Goal: Task Accomplishment & Management: Manage account settings

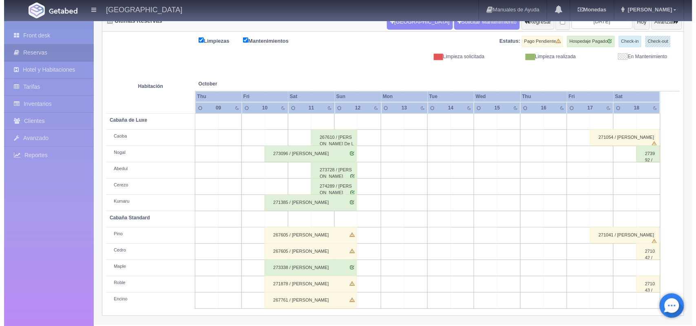
scroll to position [92, 0]
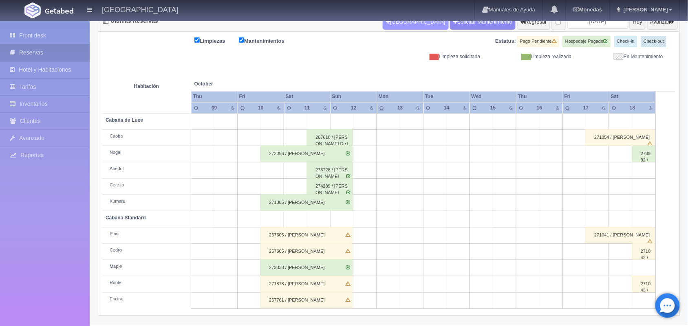
click at [400, 23] on button "[GEOGRAPHIC_DATA]" at bounding box center [416, 21] width 66 height 15
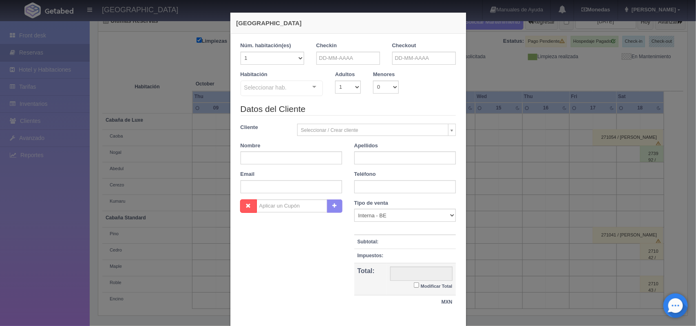
checkbox input "false"
click at [333, 59] on input "text" at bounding box center [348, 58] width 64 height 13
click at [320, 70] on span "Prev" at bounding box center [319, 71] width 7 height 7
click at [342, 150] on link "30" at bounding box center [342, 147] width 11 height 12
type input "30-09-2025"
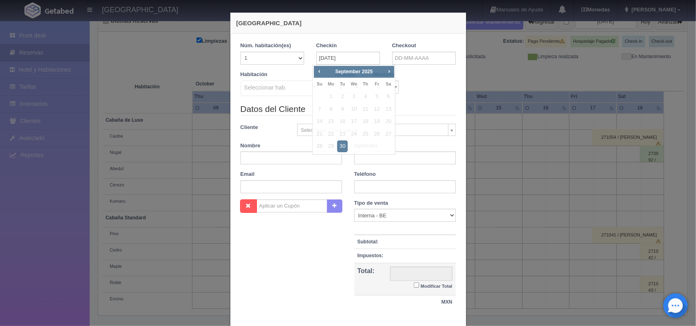
checkbox input "false"
click at [411, 58] on input "text" at bounding box center [424, 58] width 64 height 13
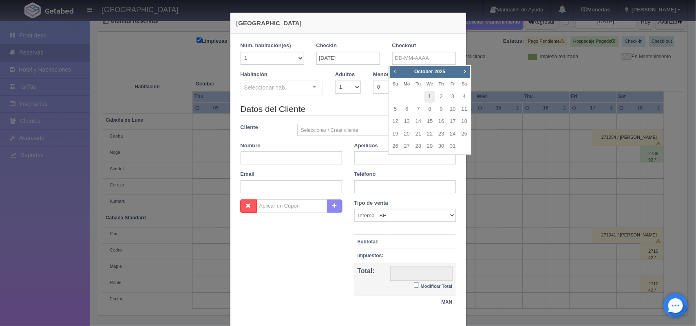
click at [430, 101] on link "1" at bounding box center [429, 97] width 11 height 12
type input "01-10-2025"
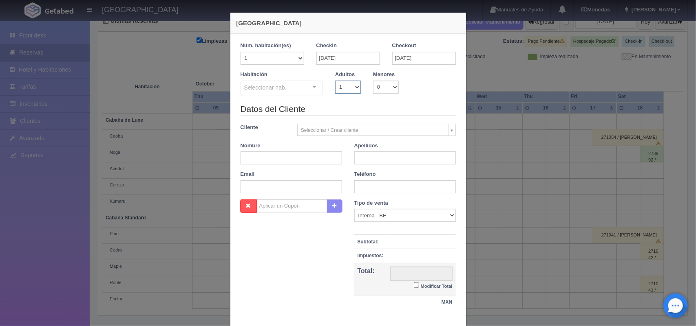
checkbox input "false"
click at [338, 84] on select "1 2 3 4 5 6 7 8 9 10" at bounding box center [348, 87] width 26 height 13
select select "2"
click at [335, 81] on select "1 2 3 4 5 6 7 8 9 10" at bounding box center [348, 87] width 26 height 13
click at [296, 89] on div at bounding box center [281, 90] width 83 height 18
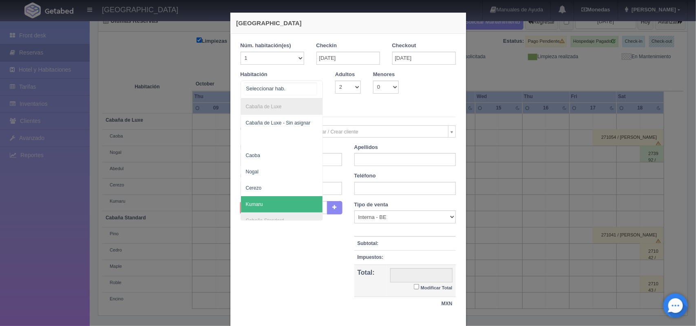
click at [299, 200] on span "Kumaru" at bounding box center [282, 204] width 82 height 16
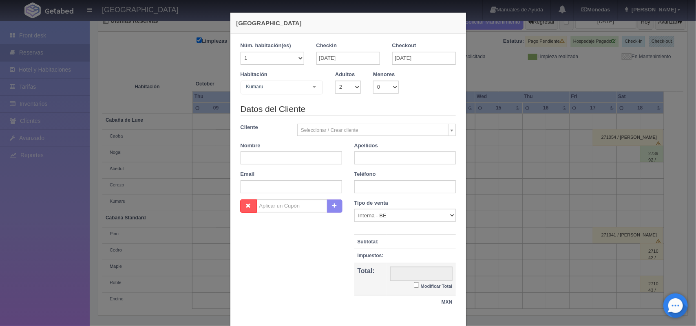
checkbox input "false"
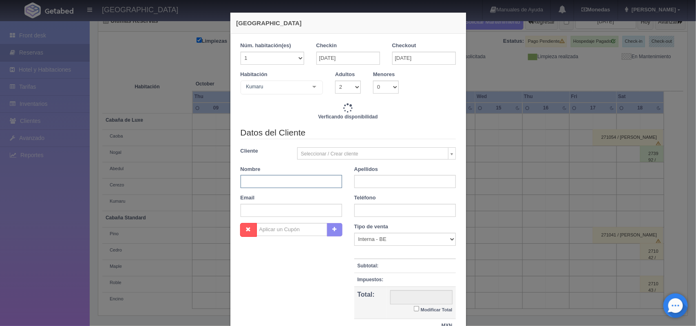
click at [280, 181] on input "text" at bounding box center [290, 181] width 101 height 13
type input "1500.00"
checkbox input "false"
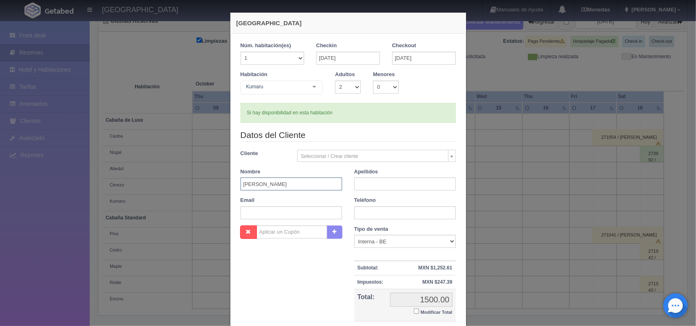
type input "Gloria Paulina"
click at [365, 187] on input "text" at bounding box center [404, 184] width 101 height 13
type input "Bernabe Rojas"
click at [414, 315] on label "Modificar Total" at bounding box center [433, 311] width 38 height 9
click at [414, 314] on input "Modificar Total" at bounding box center [416, 311] width 5 height 5
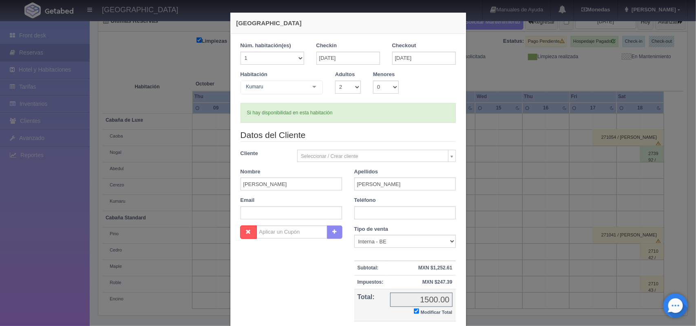
checkbox input "true"
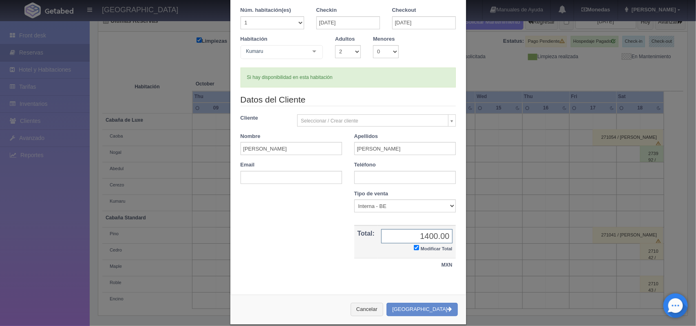
scroll to position [47, 0]
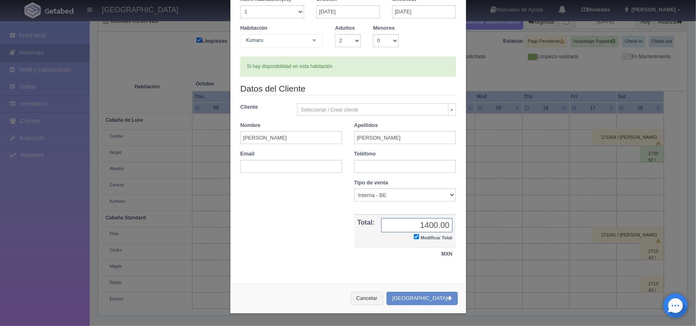
type input "1400.00"
click at [383, 174] on div "Datos del Cliente Cliente Seleccionar / Crear cliente Nuevo Cliente -Juliana Fl…" at bounding box center [347, 131] width 227 height 97
click at [361, 161] on input "text" at bounding box center [404, 166] width 101 height 13
type input "5519747657"
click at [431, 301] on button "[GEOGRAPHIC_DATA]" at bounding box center [421, 298] width 71 height 13
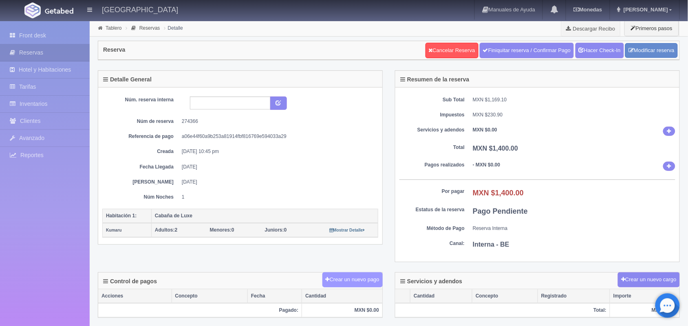
click at [347, 286] on button "Crear un nuevo pago" at bounding box center [352, 280] width 60 height 15
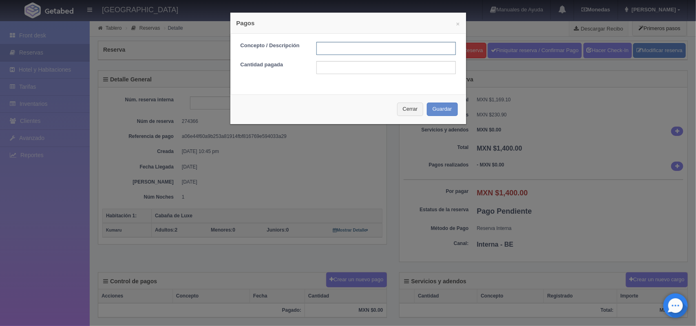
click at [353, 53] on input "text" at bounding box center [385, 48] width 139 height 13
type input "Pago efectivo 1400.00"
click at [402, 74] on input "text" at bounding box center [385, 67] width 139 height 13
type input "1400.00"
click at [398, 47] on input "Pago efectivo 1400.00" at bounding box center [385, 48] width 139 height 13
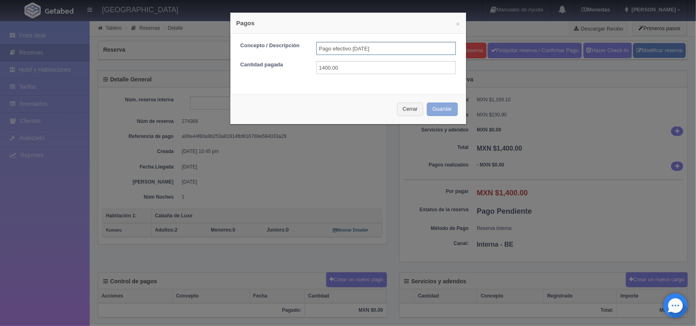
type input "Pago efectivo [DATE]"
click at [429, 110] on button "Guardar" at bounding box center [442, 109] width 31 height 13
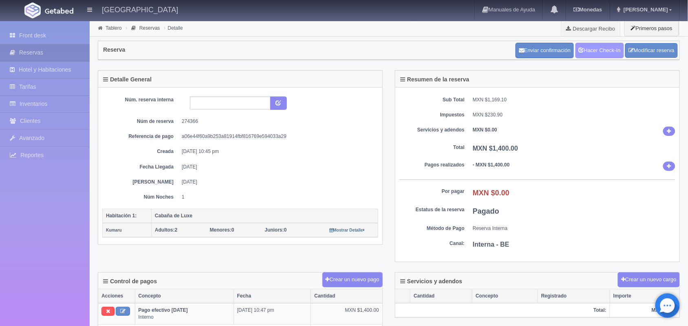
click at [601, 52] on link "Hacer Check-In" at bounding box center [599, 50] width 48 height 15
click at [115, 29] on link "Tablero" at bounding box center [114, 28] width 16 height 6
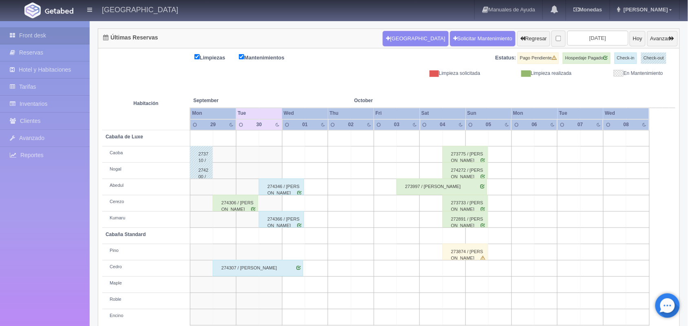
scroll to position [92, 0]
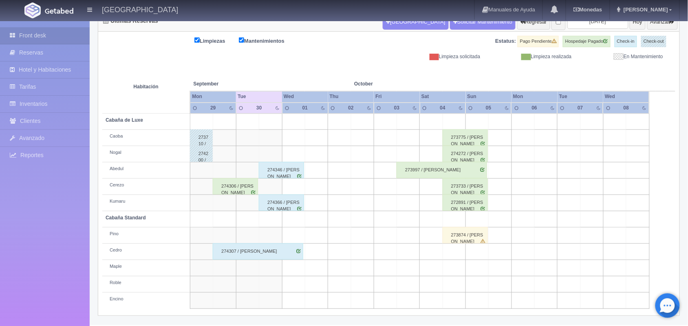
click at [227, 186] on div "274306 / Jair Peña" at bounding box center [235, 186] width 45 height 16
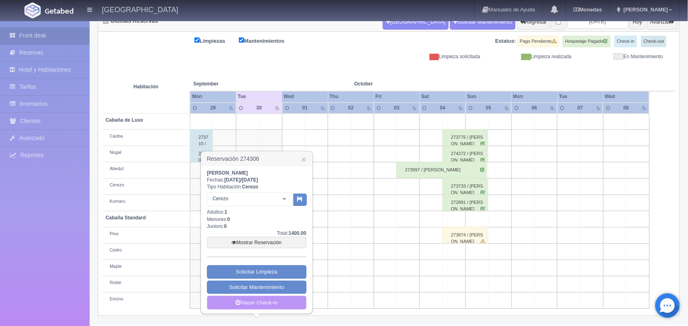
click at [244, 302] on link "Hacer Check-in" at bounding box center [256, 303] width 99 height 14
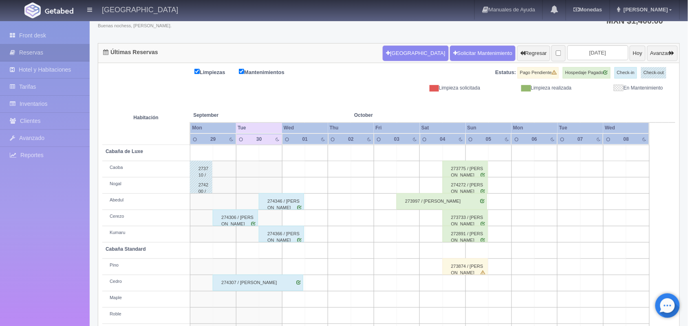
scroll to position [92, 0]
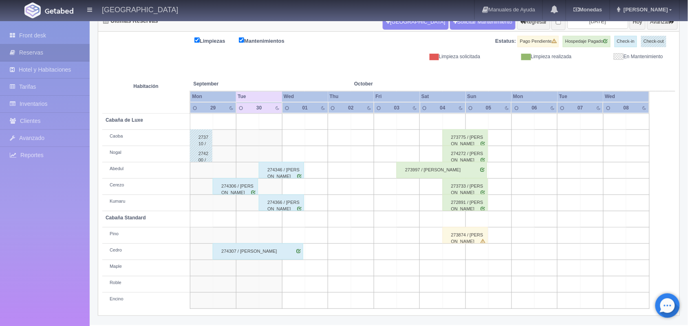
click at [247, 187] on div "274306 / [PERSON_NAME]" at bounding box center [235, 186] width 45 height 16
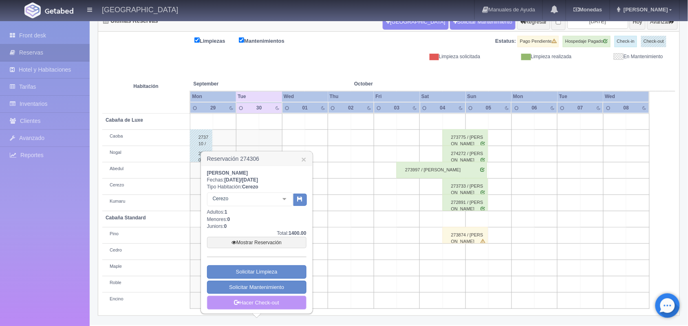
click at [270, 299] on link "Hacer Check-out" at bounding box center [256, 303] width 99 height 14
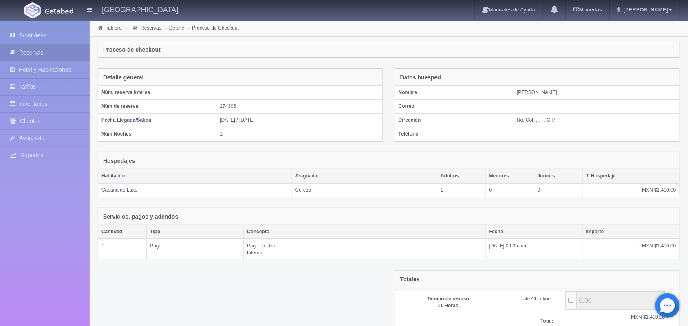
scroll to position [68, 0]
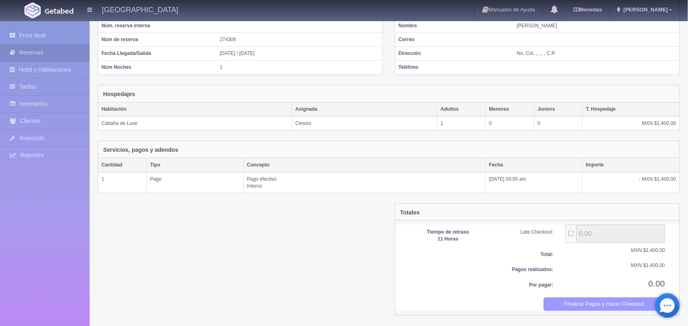
click at [569, 302] on button "Finalizar Pagos y Hacer Checkout" at bounding box center [605, 304] width 122 height 13
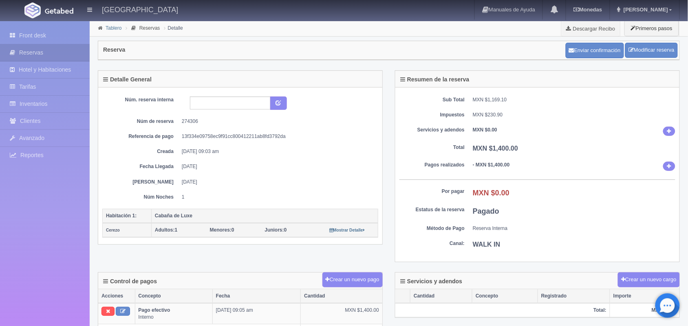
click at [109, 26] on link "Tablero" at bounding box center [114, 28] width 16 height 6
